Goal: Transaction & Acquisition: Purchase product/service

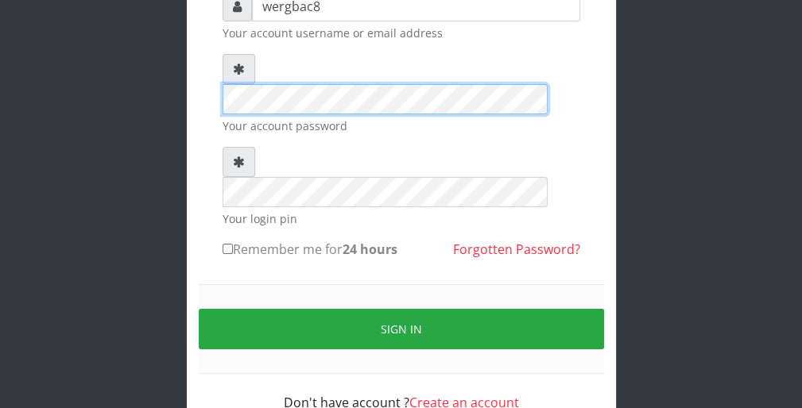
scroll to position [146, 0]
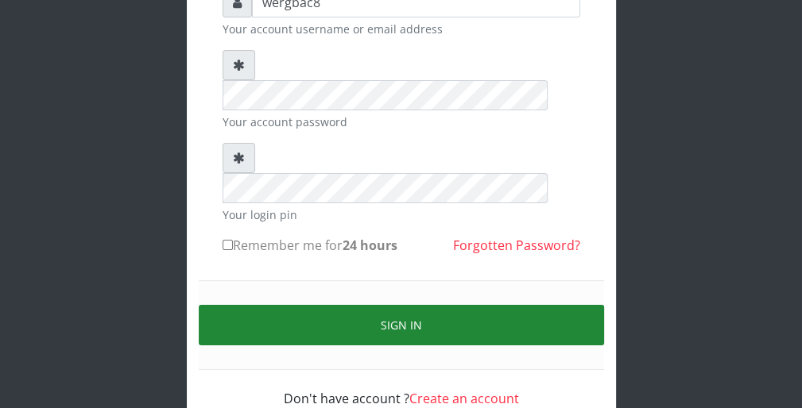
click at [576, 305] on button "Sign in" at bounding box center [401, 325] width 405 height 41
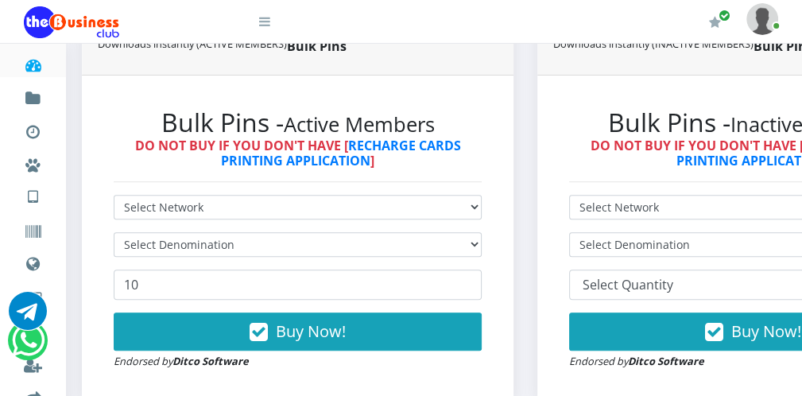
scroll to position [413, 0]
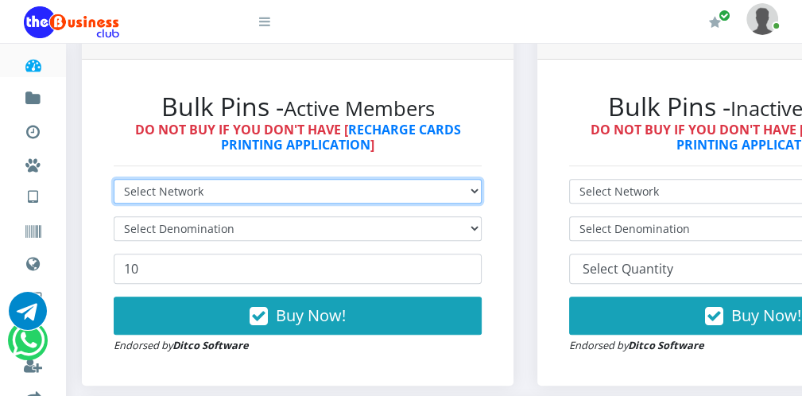
click at [304, 188] on select "Select Network MTN Globacom 9Mobile Airtel" at bounding box center [298, 191] width 368 height 25
select select "MTN"
click at [114, 179] on select "Select Network MTN Globacom 9Mobile Airtel" at bounding box center [298, 191] width 368 height 25
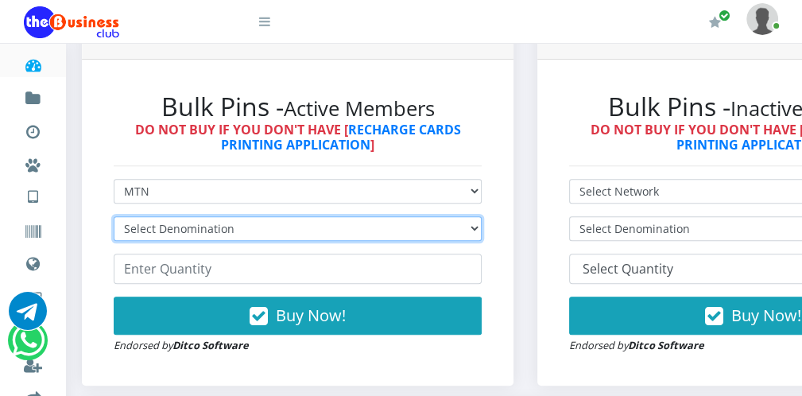
click at [243, 223] on select "Select Denomination MTN NGN100 - ₦96.99 MTN NGN200 - ₦193.98 MTN NGN400 - ₦387.…" at bounding box center [298, 228] width 368 height 25
select select "96.99-100"
click at [114, 216] on select "Select Denomination MTN NGN100 - ₦96.99 MTN NGN200 - ₦193.98 MTN NGN400 - ₦387.…" at bounding box center [298, 228] width 368 height 25
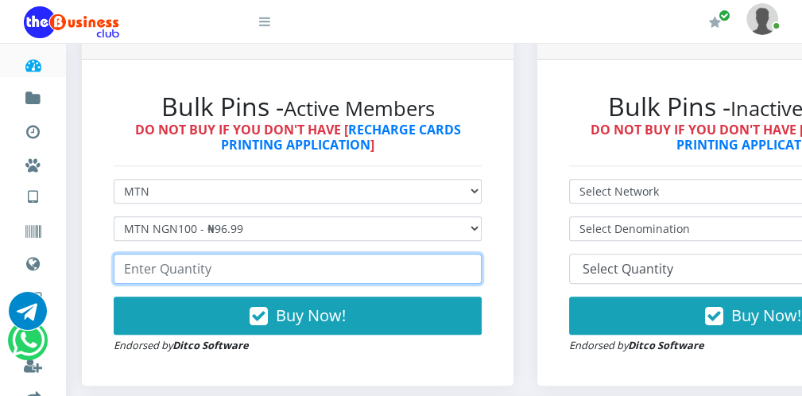
click at [206, 276] on input "number" at bounding box center [298, 269] width 368 height 30
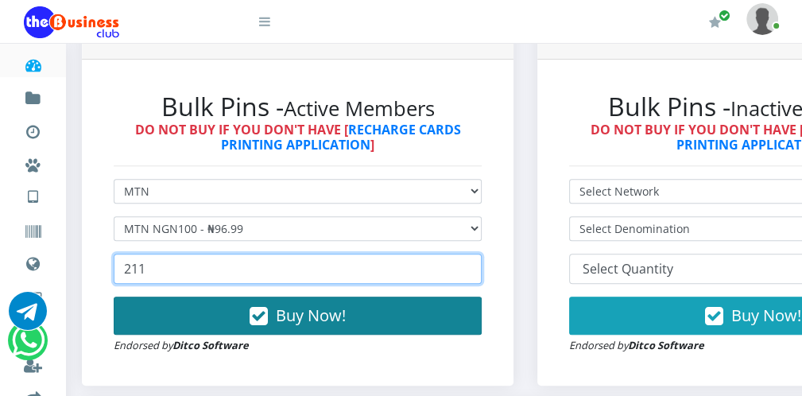
type input "211"
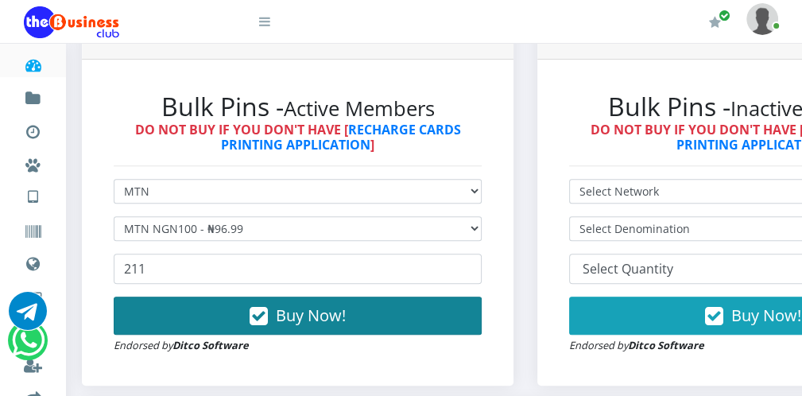
click at [285, 308] on span "Buy Now!" at bounding box center [311, 314] width 70 height 21
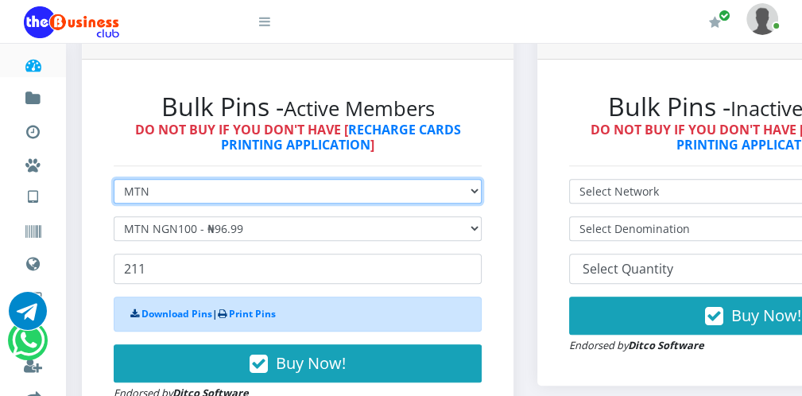
click at [214, 192] on select "Select Network MTN Globacom 9Mobile Airtel" at bounding box center [298, 191] width 368 height 25
select select "Airtel"
click at [114, 179] on select "Select Network MTN Globacom 9Mobile Airtel" at bounding box center [298, 191] width 368 height 25
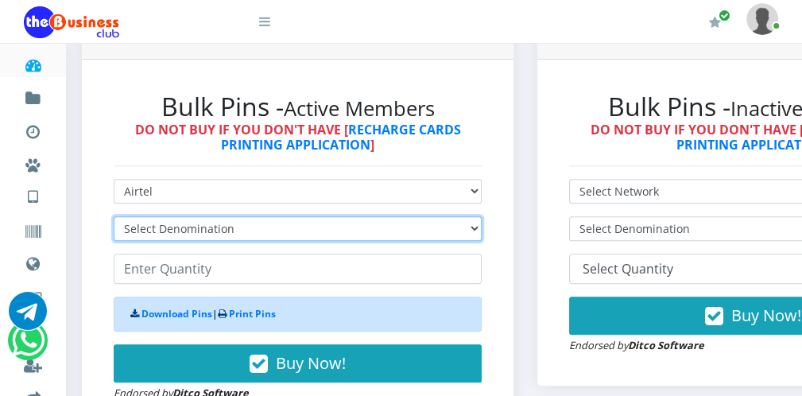
click at [184, 219] on select "Select Denomination Airtel NGN100 - ₦96.38 Airtel NGN200 - ₦192.76 Airtel NGN50…" at bounding box center [298, 228] width 368 height 25
select select "96.38-100"
click at [114, 216] on select "Select Denomination Airtel NGN100 - ₦96.38 Airtel NGN200 - ₦192.76 Airtel NGN50…" at bounding box center [298, 228] width 368 height 25
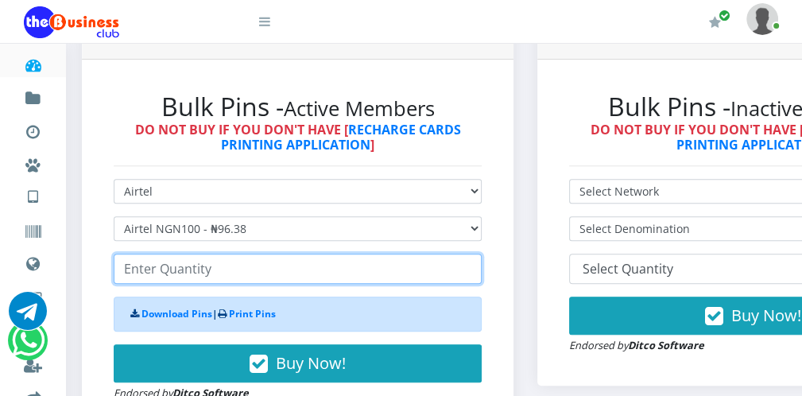
click at [186, 268] on input "number" at bounding box center [298, 269] width 368 height 30
type input "1"
type input "100"
click at [464, 265] on input "100" at bounding box center [298, 269] width 368 height 30
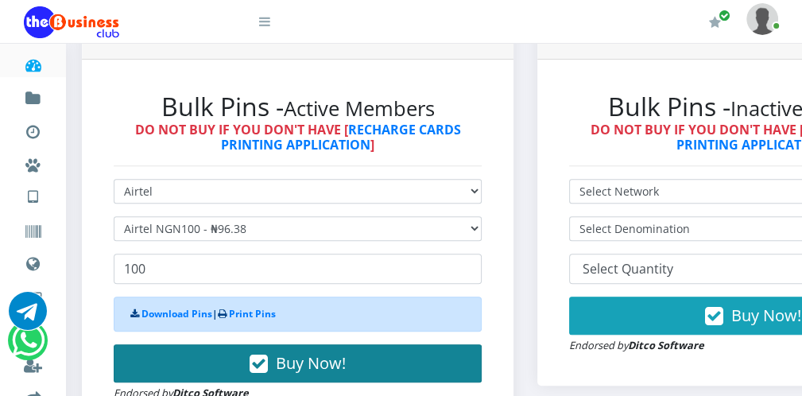
click at [315, 356] on span "Buy Now!" at bounding box center [311, 362] width 70 height 21
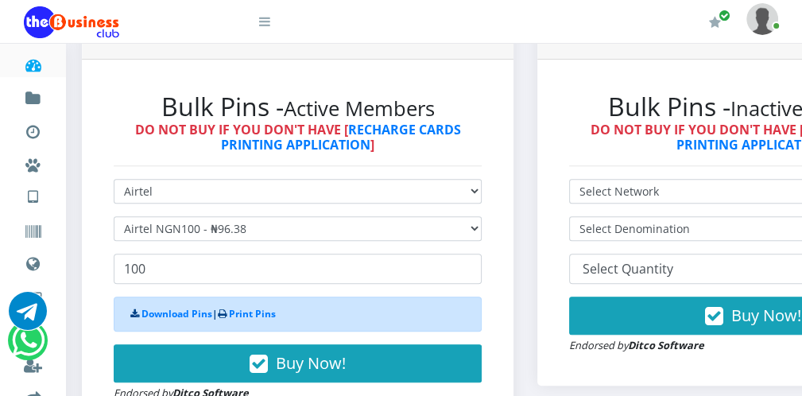
click at [267, 25] on icon at bounding box center [264, 21] width 11 height 13
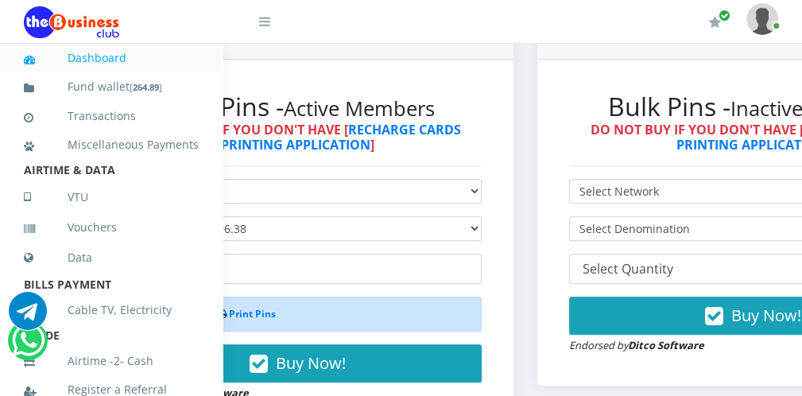
scroll to position [346, 0]
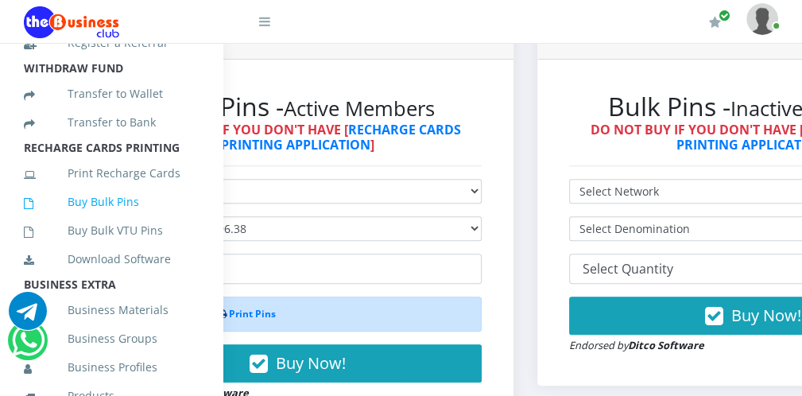
click at [162, 220] on link "Buy Bulk Pins" at bounding box center [111, 202] width 175 height 37
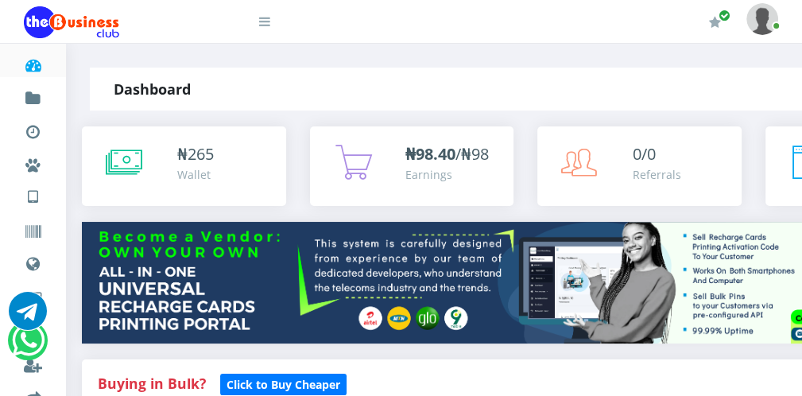
click at [268, 26] on icon at bounding box center [264, 21] width 11 height 13
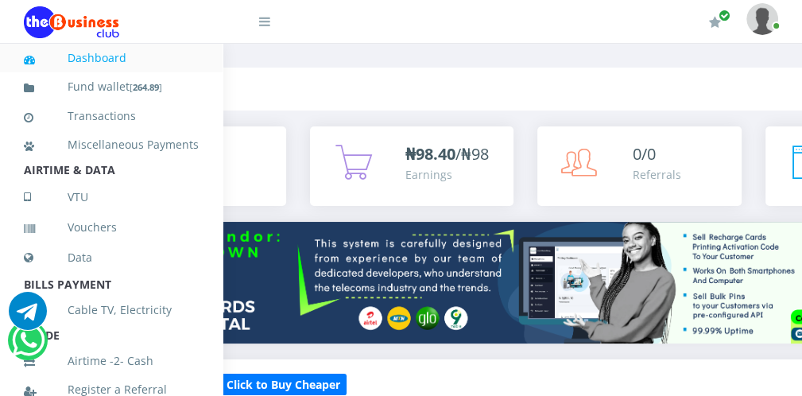
scroll to position [346, 0]
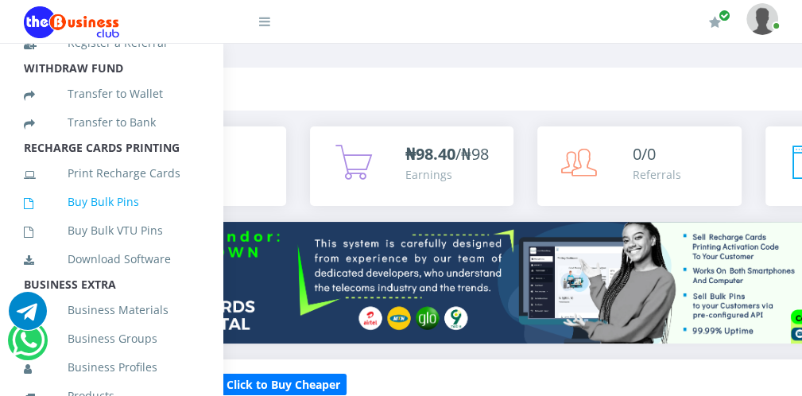
click at [168, 217] on link "Buy Bulk Pins" at bounding box center [111, 202] width 175 height 37
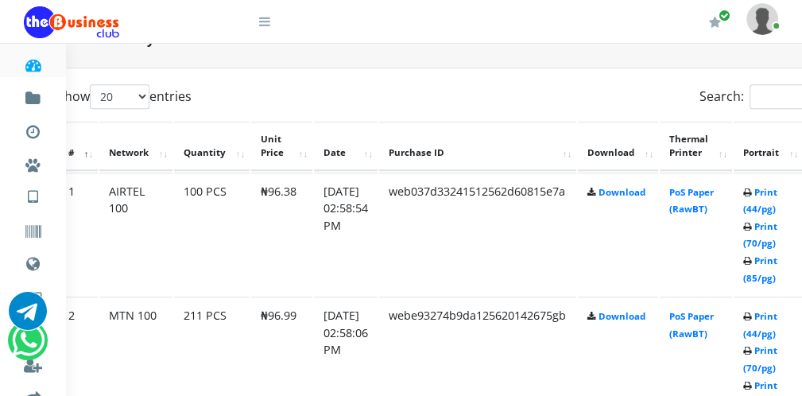
scroll to position [795, 64]
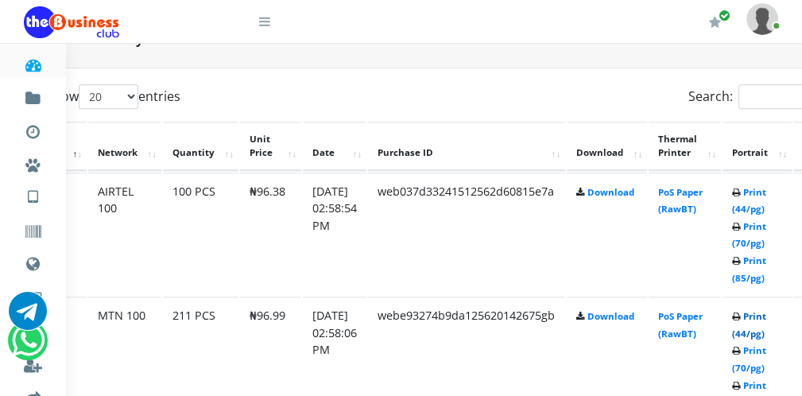
click at [757, 329] on link "Print (44/pg)" at bounding box center [749, 324] width 34 height 29
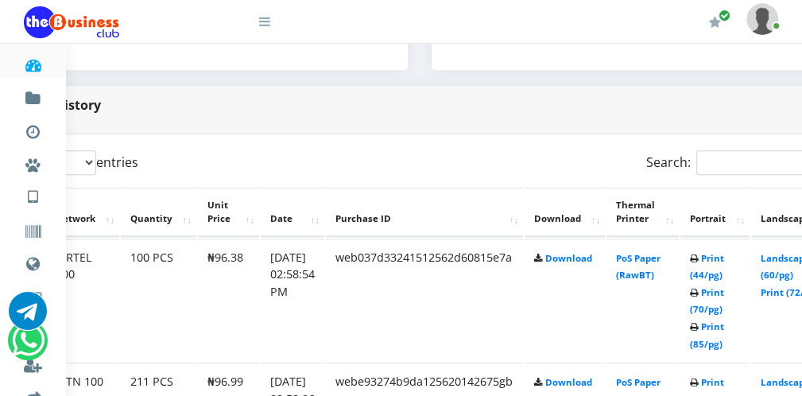
scroll to position [729, 91]
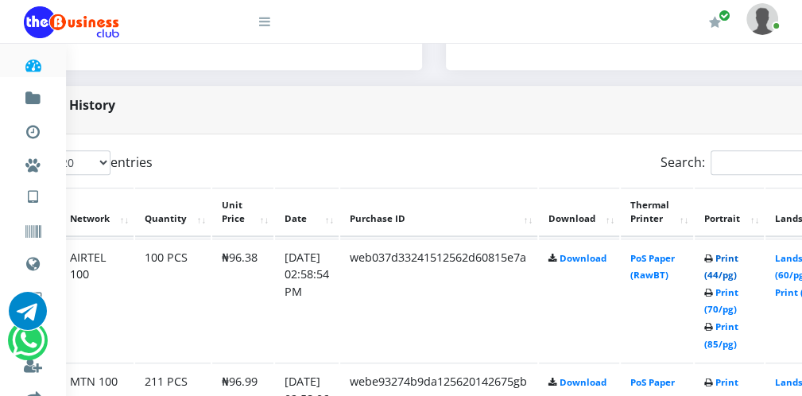
click at [730, 274] on link "Print (44/pg)" at bounding box center [721, 266] width 34 height 29
